Goal: Information Seeking & Learning: Learn about a topic

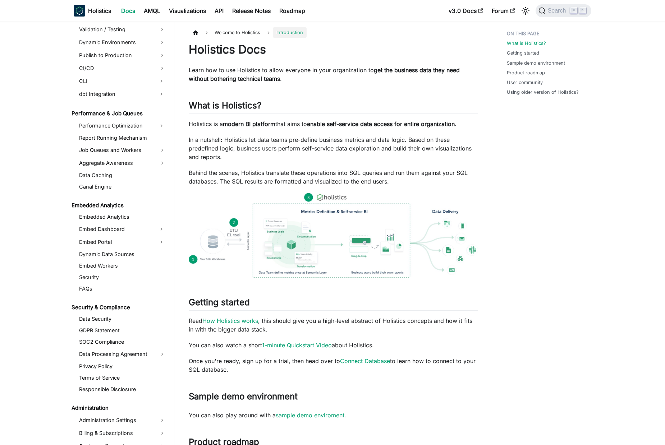
scroll to position [585, 0]
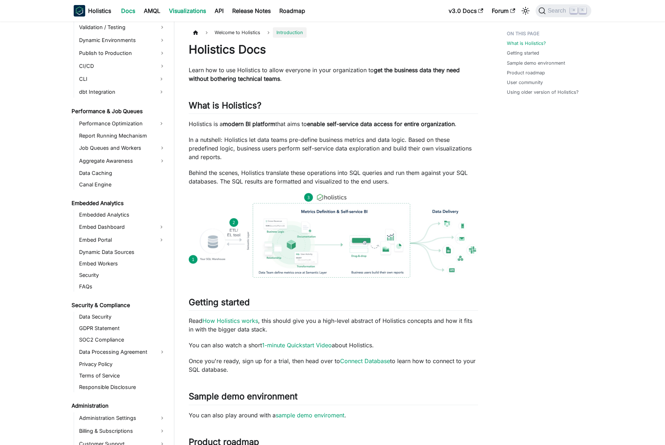
click at [195, 10] on link "Visualizations" at bounding box center [188, 10] width 46 height 11
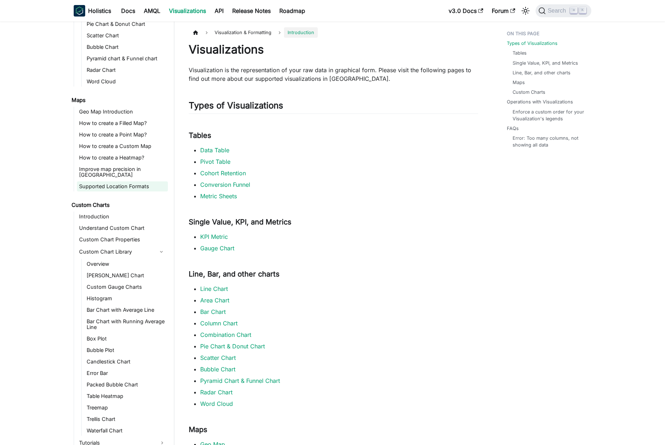
scroll to position [236, 0]
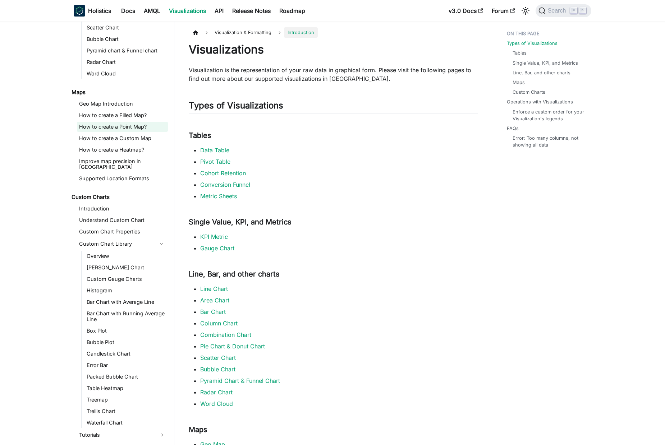
click at [141, 125] on link "How to create a Point Map?" at bounding box center [122, 127] width 91 height 10
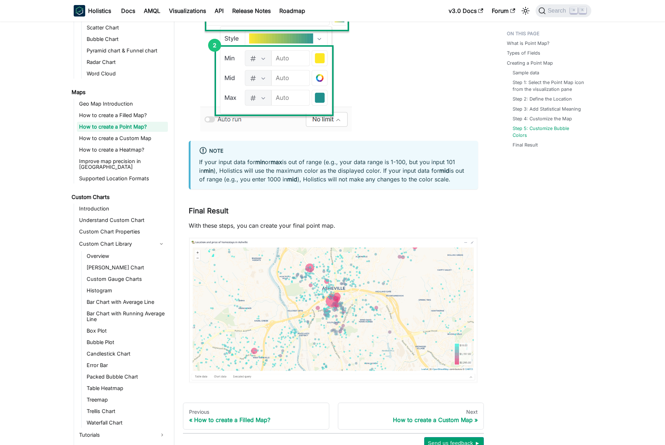
scroll to position [2229, 0]
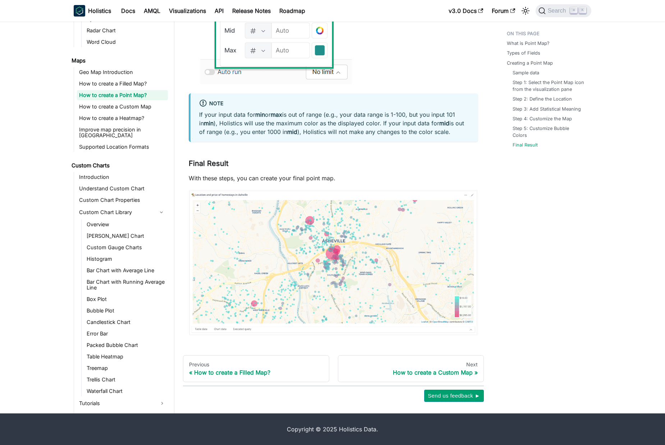
click at [284, 179] on p "With these steps, you can create your final point map." at bounding box center [333, 178] width 289 height 9
click at [365, 175] on p "With these steps, you can create your final point map." at bounding box center [333, 178] width 289 height 9
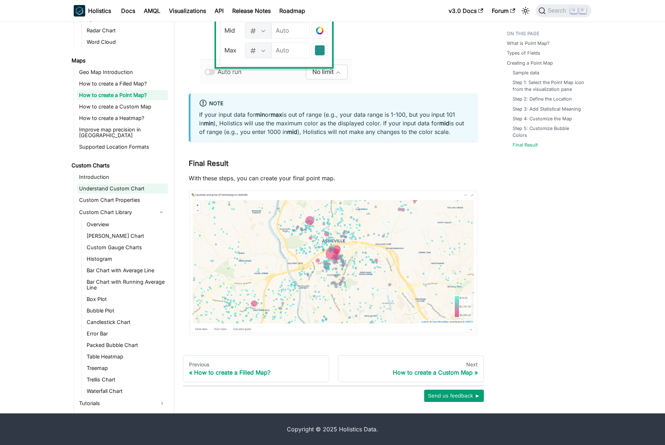
click at [127, 184] on link "Understand Custom Chart" at bounding box center [122, 189] width 91 height 10
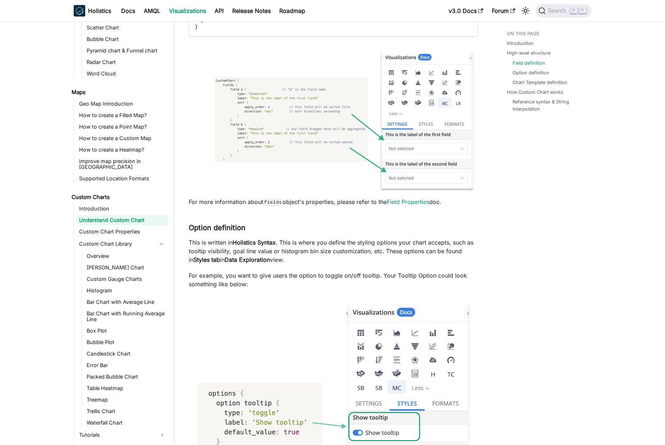
scroll to position [998, 0]
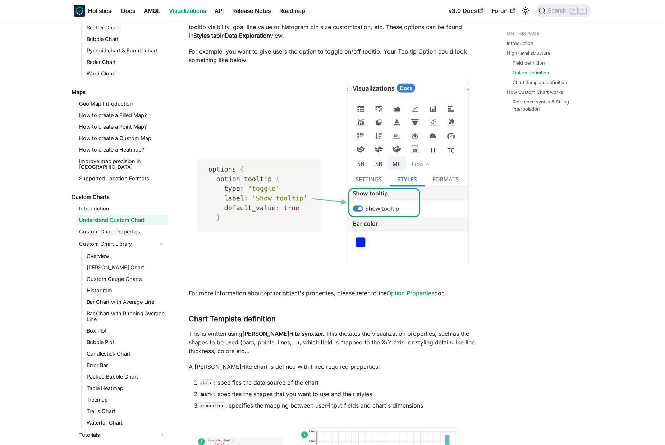
scroll to position [1233, 0]
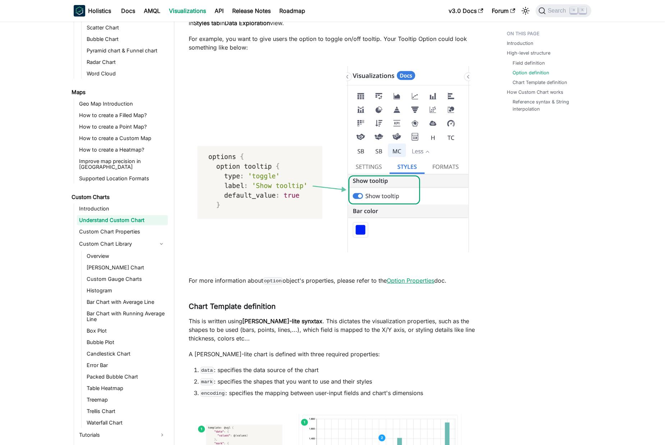
click at [424, 277] on link "Option Properties" at bounding box center [410, 280] width 47 height 7
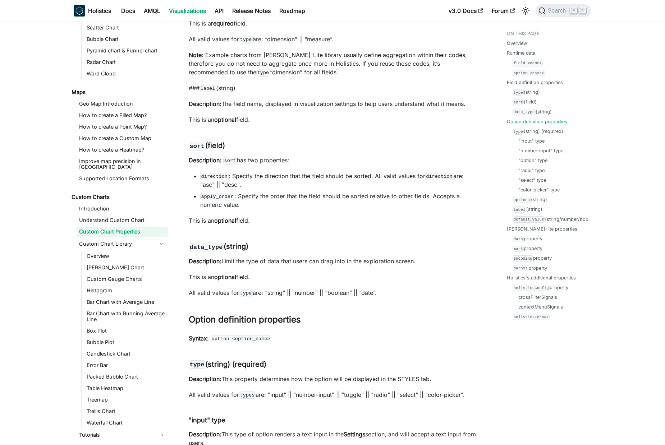
scroll to position [1523, 0]
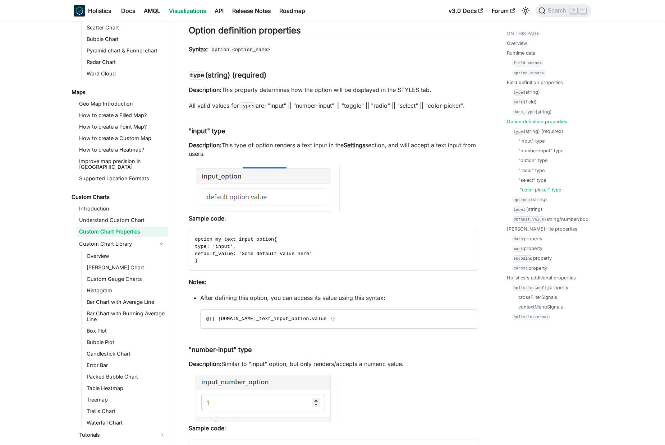
click at [530, 189] on link ""color-picker" type" at bounding box center [540, 189] width 41 height 7
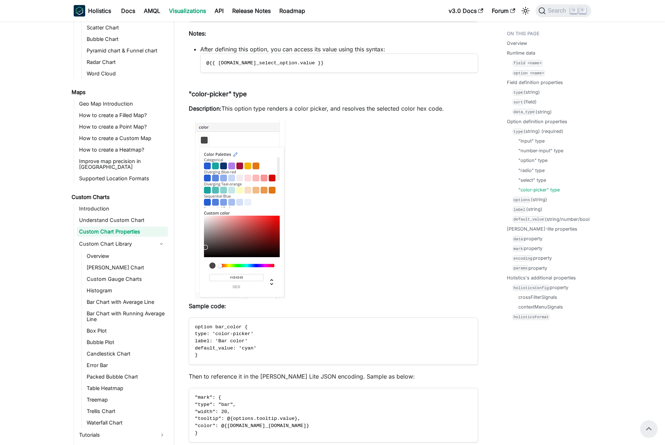
scroll to position [2683, 0]
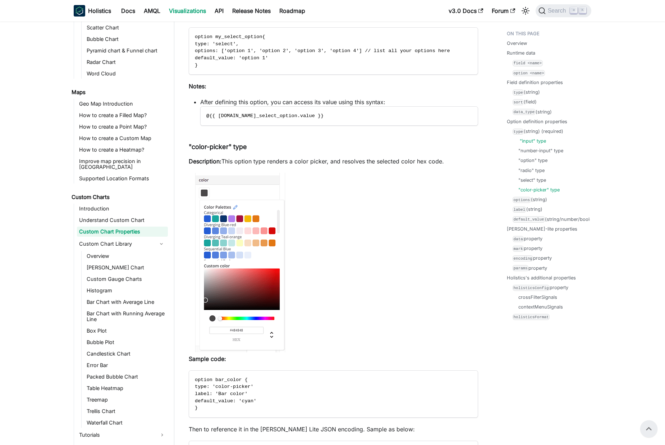
click at [533, 143] on link ""input" type" at bounding box center [533, 141] width 26 height 7
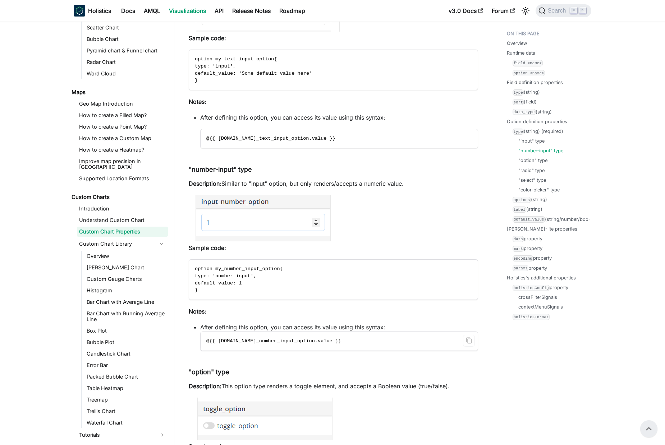
scroll to position [1663, 0]
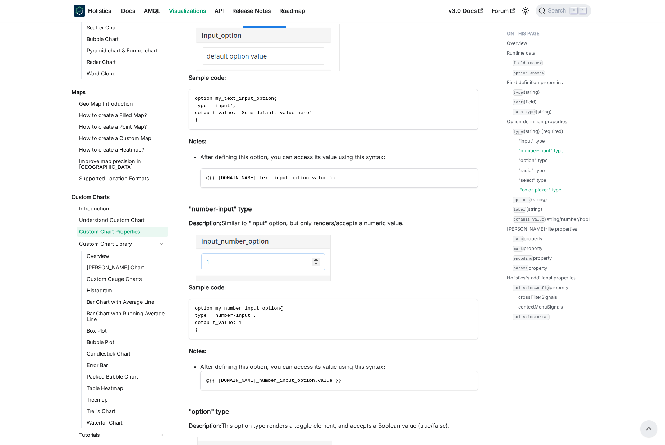
click at [549, 187] on link ""color-picker" type" at bounding box center [540, 189] width 41 height 7
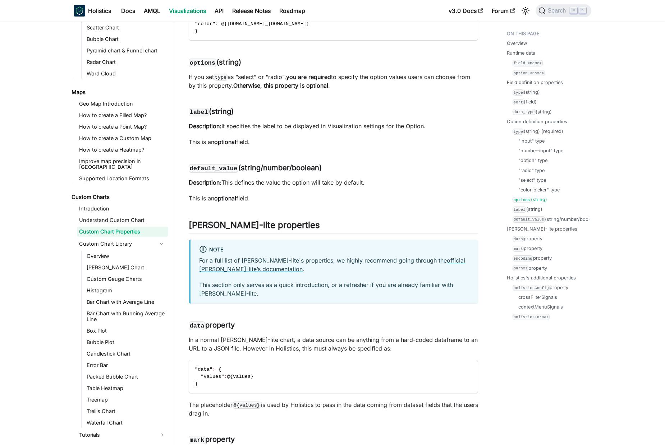
scroll to position [3154, 0]
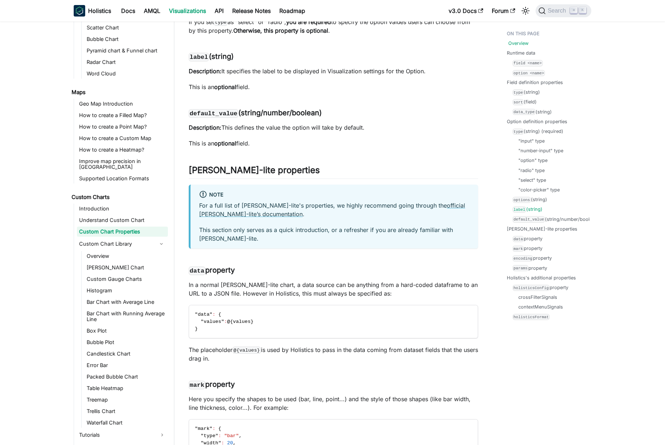
click at [514, 45] on link "Overview" at bounding box center [518, 43] width 20 height 7
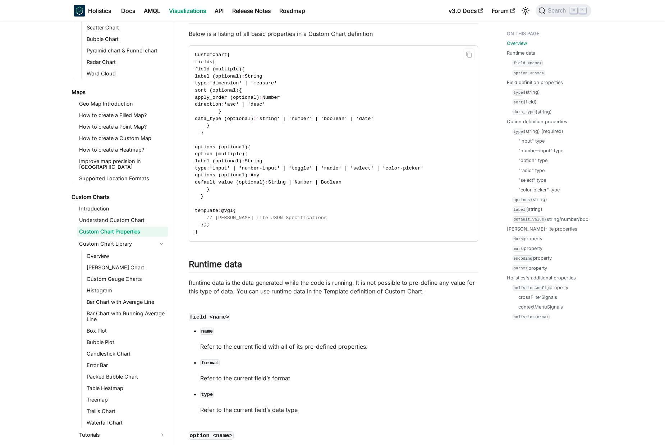
scroll to position [117, 0]
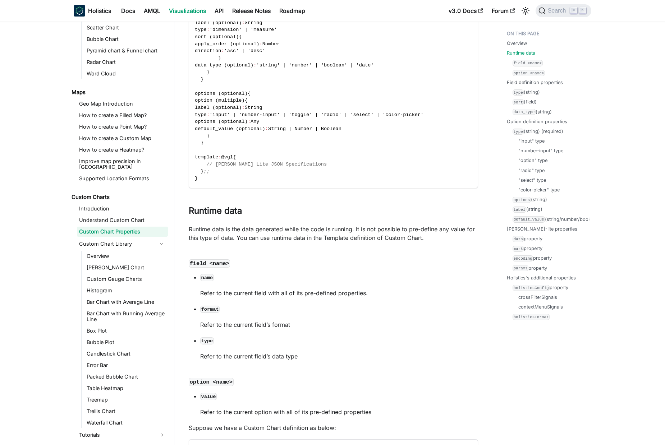
click at [341, 233] on p "Runtime data is the data generated while the code is running. It is not possibl…" at bounding box center [333, 233] width 289 height 17
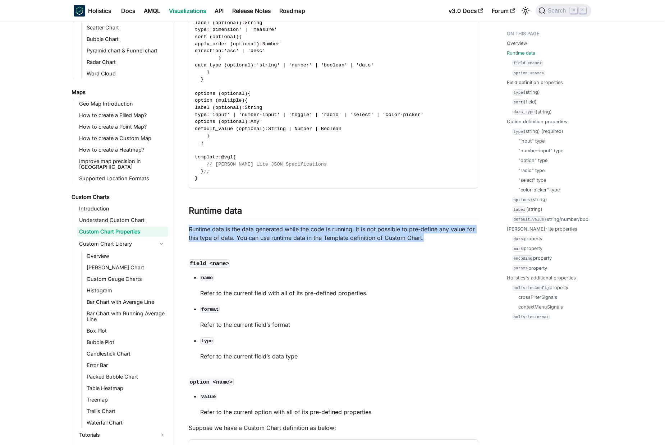
click at [341, 233] on p "Runtime data is the data generated while the code is running. It is not possibl…" at bounding box center [333, 233] width 289 height 17
click at [245, 230] on p "Runtime data is the data generated while the code is running. It is not possibl…" at bounding box center [333, 233] width 289 height 17
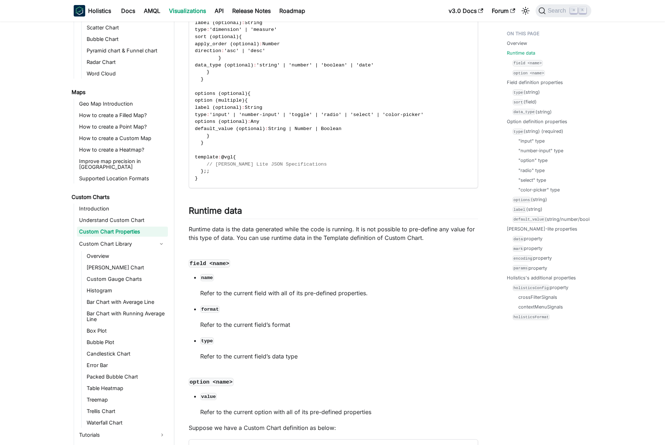
click at [209, 227] on p "Runtime data is the data generated while the code is running. It is not possibl…" at bounding box center [333, 233] width 289 height 17
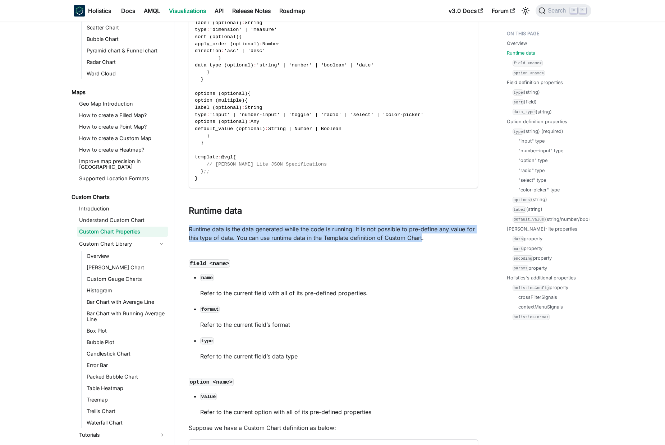
drag, startPoint x: 209, startPoint y: 227, endPoint x: 384, endPoint y: 234, distance: 175.8
click at [407, 237] on p "Runtime data is the data generated while the code is running. It is not possibl…" at bounding box center [333, 233] width 289 height 17
click at [348, 232] on p "Runtime data is the data generated while the code is running. It is not possibl…" at bounding box center [333, 233] width 289 height 17
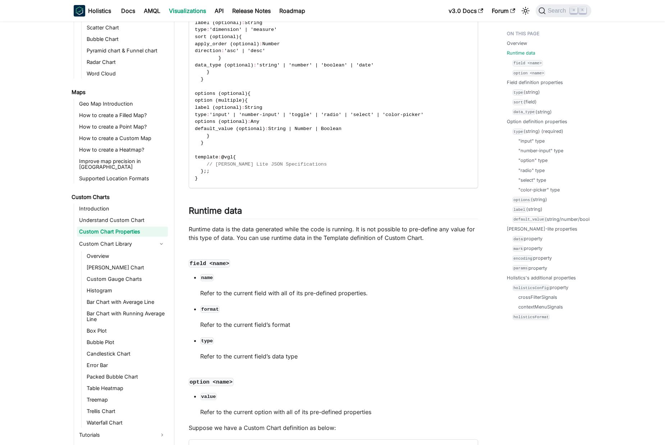
click at [201, 226] on p "Runtime data is the data generated while the code is running. It is not possibl…" at bounding box center [333, 233] width 289 height 17
drag, startPoint x: 201, startPoint y: 226, endPoint x: 442, endPoint y: 227, distance: 240.7
click at [442, 227] on p "Runtime data is the data generated while the code is running. It is not possibl…" at bounding box center [333, 233] width 289 height 17
click at [334, 235] on p "Runtime data is the data generated while the code is running. It is not possibl…" at bounding box center [333, 233] width 289 height 17
click at [200, 226] on p "Runtime data is the data generated while the code is running. It is not possibl…" at bounding box center [333, 233] width 289 height 17
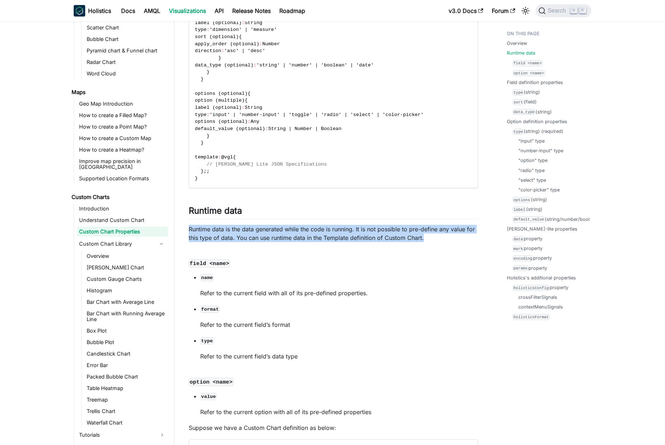
drag, startPoint x: 200, startPoint y: 226, endPoint x: 461, endPoint y: 234, distance: 260.6
click at [461, 234] on p "Runtime data is the data generated while the code is running. It is not possibl…" at bounding box center [333, 233] width 289 height 17
click at [371, 238] on p "Runtime data is the data generated while the code is running. It is not possibl…" at bounding box center [333, 233] width 289 height 17
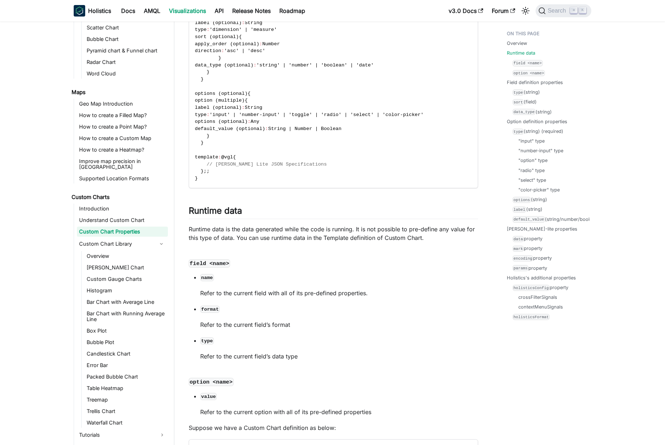
click at [226, 233] on p "Runtime data is the data generated while the code is running. It is not possibl…" at bounding box center [333, 233] width 289 height 17
drag, startPoint x: 226, startPoint y: 233, endPoint x: 451, endPoint y: 230, distance: 224.9
click at [451, 230] on p "Runtime data is the data generated while the code is running. It is not possibl…" at bounding box center [333, 233] width 289 height 17
click at [336, 232] on p "Runtime data is the data generated while the code is running. It is not possibl…" at bounding box center [333, 233] width 289 height 17
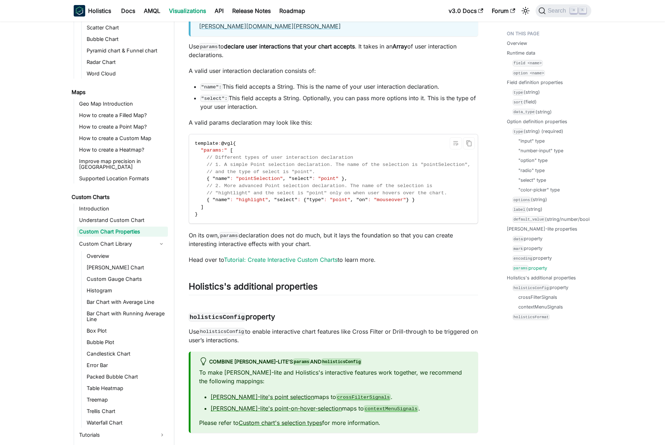
scroll to position [3826, 0]
click at [366, 263] on p "Head over to Tutorial: Create Interactive Custom Charts to learn more." at bounding box center [333, 259] width 289 height 9
click at [406, 242] on p "On its own, params declaration does not do much, but it lays the foundation so …" at bounding box center [333, 238] width 289 height 17
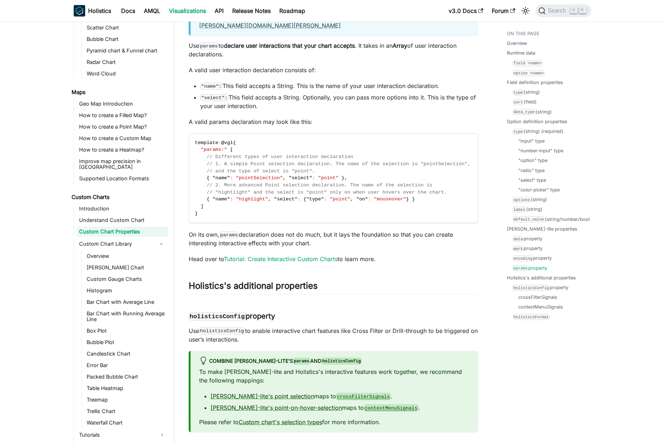
click at [409, 234] on p "On its own, params declaration does not do much, but it lays the foundation so …" at bounding box center [333, 238] width 289 height 17
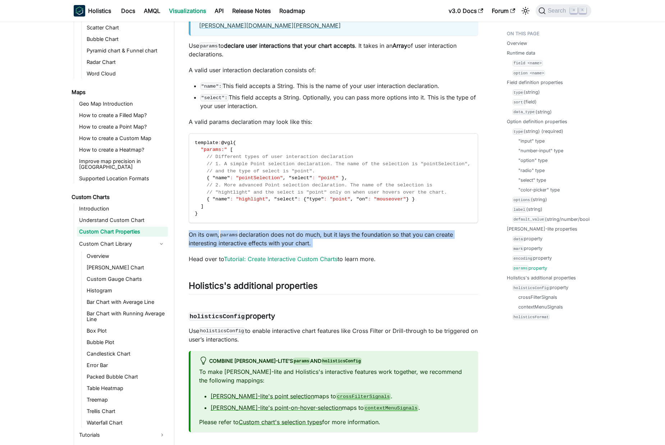
click at [409, 234] on p "On its own, params declaration does not do much, but it lays the foundation so …" at bounding box center [333, 238] width 289 height 17
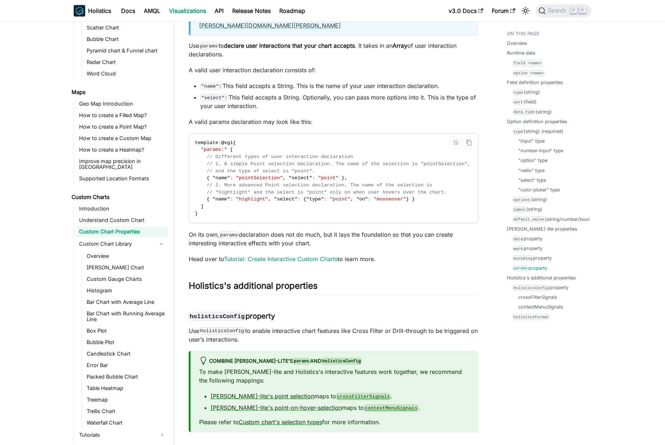
click at [420, 223] on code "template : @vgl { "params:" [ // Different types of user interaction declaratio…" at bounding box center [332, 178] width 287 height 89
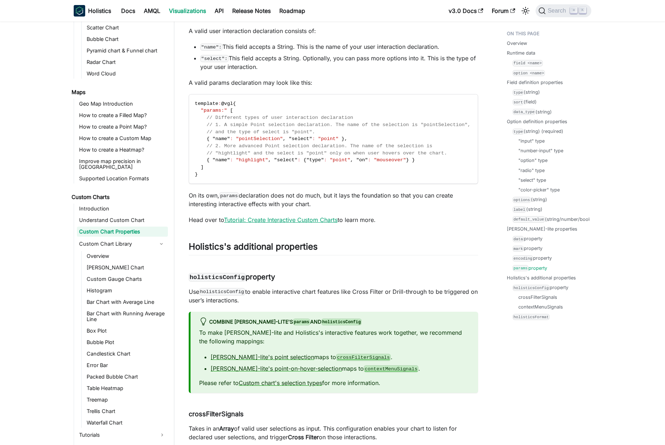
click at [269, 223] on link "Tutorial: Create Interactive Custom Charts" at bounding box center [281, 219] width 114 height 7
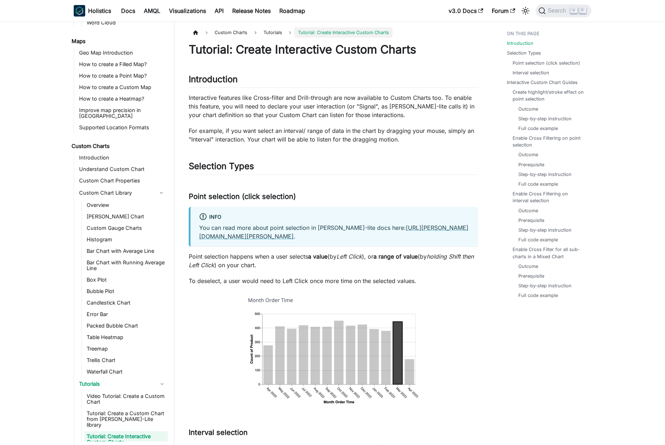
scroll to position [295, 0]
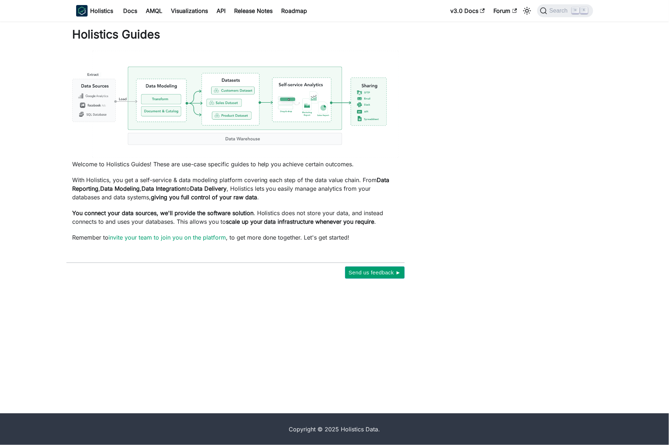
click at [465, 198] on div "Holistics Guides Welcome to Holistics Guides! These are use-case specific guide…" at bounding box center [295, 152] width 474 height 251
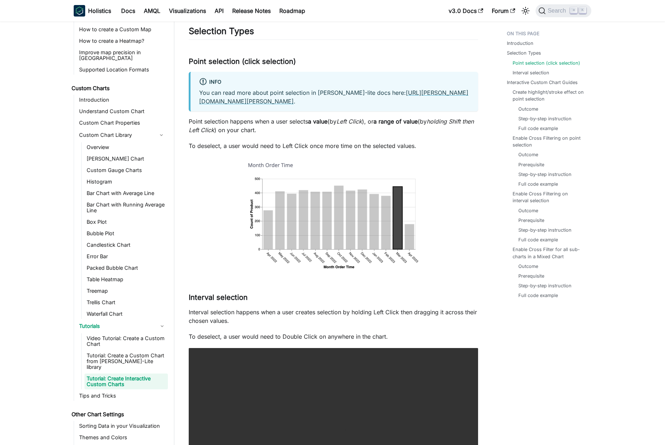
scroll to position [152, 0]
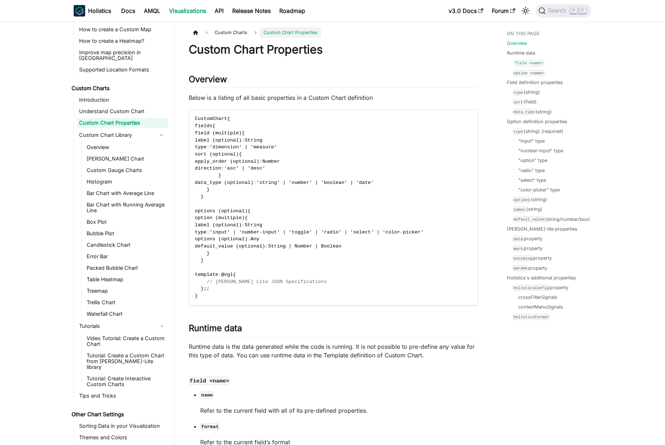
click at [536, 61] on code "field <name>" at bounding box center [529, 63] width 30 height 6
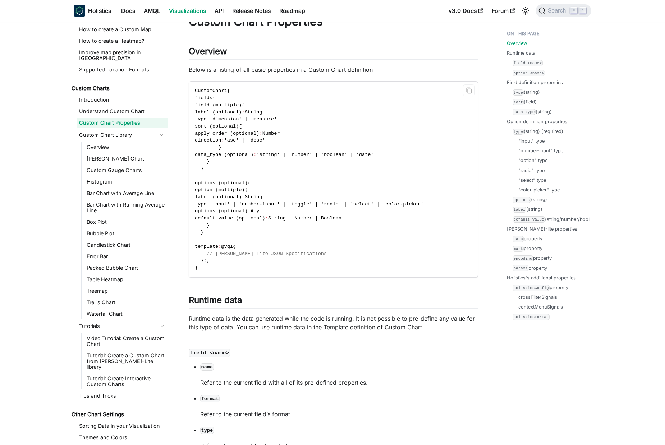
scroll to position [67, 0]
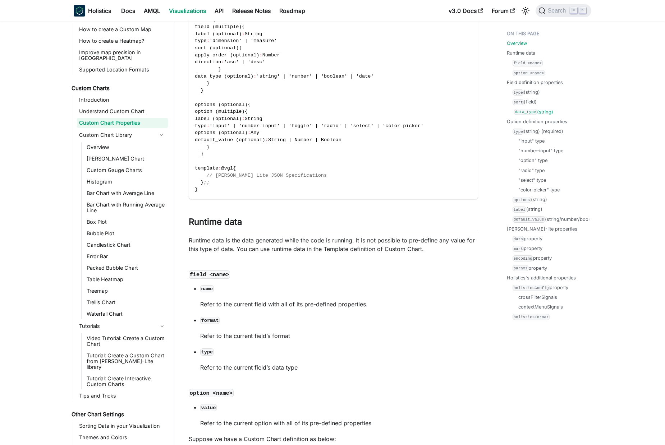
click at [541, 111] on link "data_type (string)" at bounding box center [533, 112] width 39 height 7
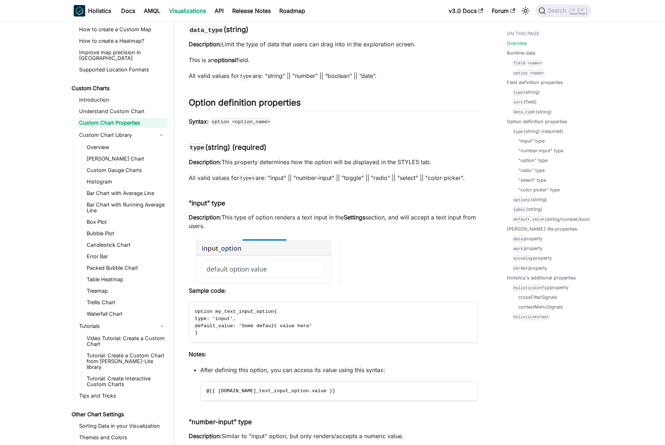
scroll to position [106, 0]
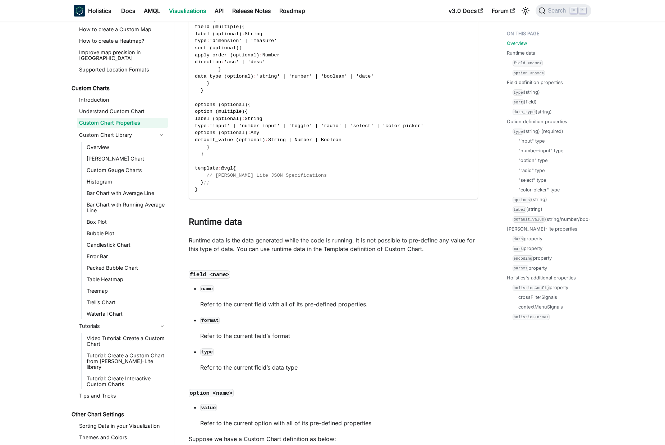
click at [338, 166] on code "CustomChart { fields { field (multiple) { label (optional) : String type : 'dim…" at bounding box center [332, 100] width 287 height 195
click at [262, 119] on span "String" at bounding box center [254, 118] width 18 height 5
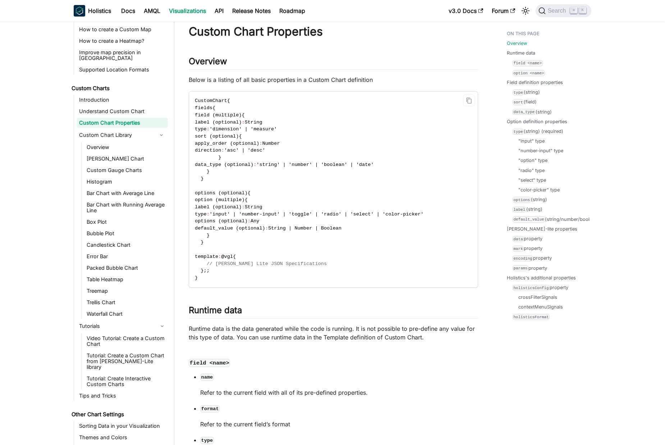
scroll to position [0, 0]
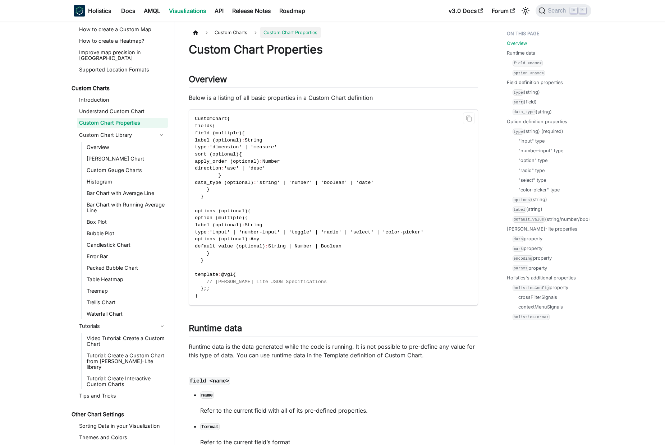
click at [327, 181] on span "'string' | 'number' | 'boolean' | 'date'" at bounding box center [314, 182] width 117 height 5
drag, startPoint x: 299, startPoint y: 183, endPoint x: 323, endPoint y: 184, distance: 23.8
click at [300, 183] on span "'string' | 'number' | 'boolean' | 'date'" at bounding box center [314, 182] width 117 height 5
drag, startPoint x: 323, startPoint y: 184, endPoint x: 303, endPoint y: 183, distance: 20.2
click at [323, 184] on span "'string' | 'number' | 'boolean' | 'date'" at bounding box center [314, 182] width 117 height 5
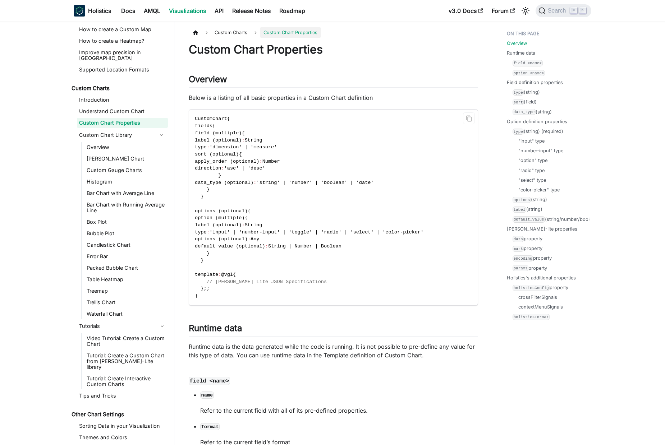
click at [286, 181] on span "'string' | 'number' | 'boolean' | 'date'" at bounding box center [314, 182] width 117 height 5
click at [213, 154] on span "sort (optional)" at bounding box center [217, 154] width 44 height 5
drag, startPoint x: 213, startPoint y: 154, endPoint x: 236, endPoint y: 148, distance: 23.2
click at [263, 156] on code "CustomChart { fields { field (multiple) { label (optional) : String type : 'dim…" at bounding box center [332, 207] width 287 height 195
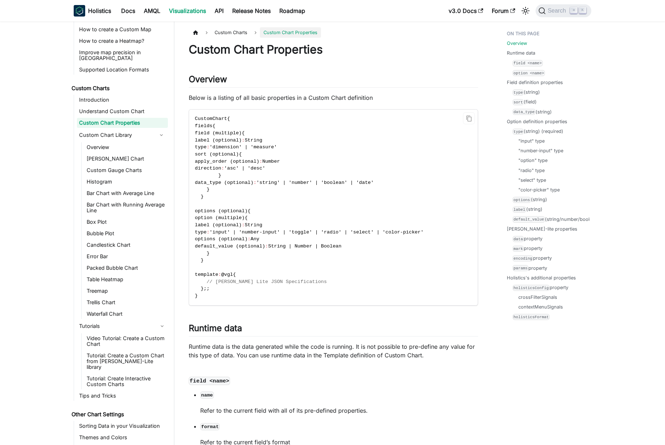
click at [218, 141] on span "label (optional)" at bounding box center [218, 140] width 47 height 5
click at [217, 141] on span "label (optional)" at bounding box center [218, 140] width 47 height 5
click at [259, 163] on span "apply_order (optional)" at bounding box center [227, 161] width 64 height 5
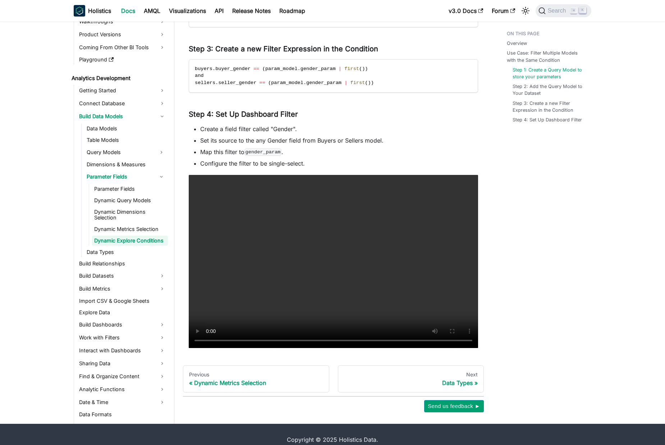
scroll to position [420, 0]
